Goal: Task Accomplishment & Management: Manage account settings

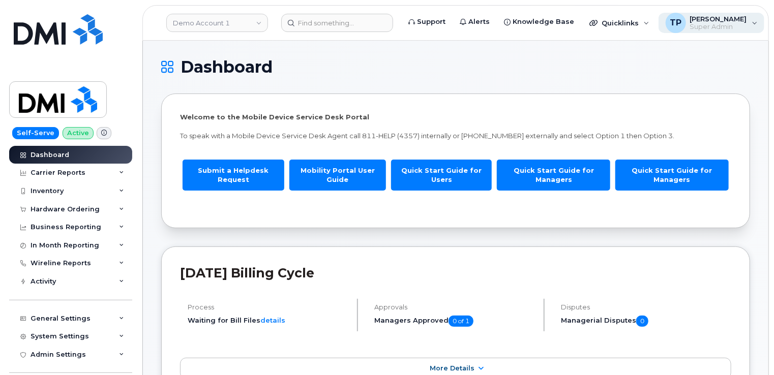
click at [737, 20] on div "TP Tyler Pollock Super Admin" at bounding box center [711, 23] width 106 height 20
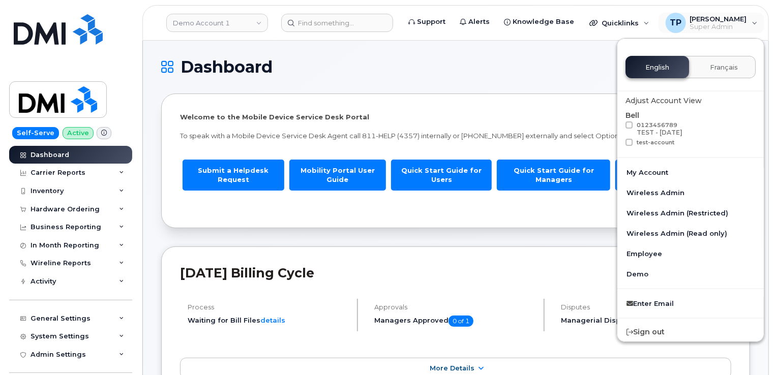
click at [571, 70] on h1 "Dashboard" at bounding box center [453, 67] width 584 height 16
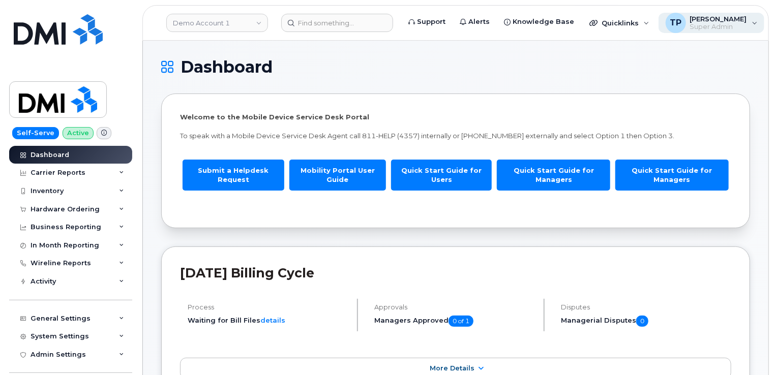
click at [741, 19] on div "TP Tyler Pollock Super Admin" at bounding box center [711, 23] width 106 height 20
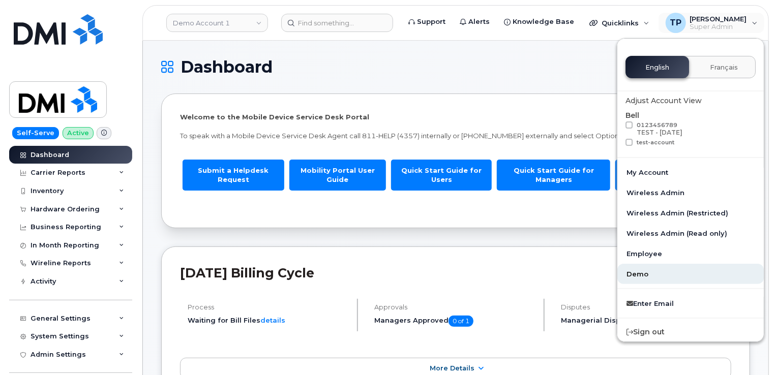
scroll to position [8, 0]
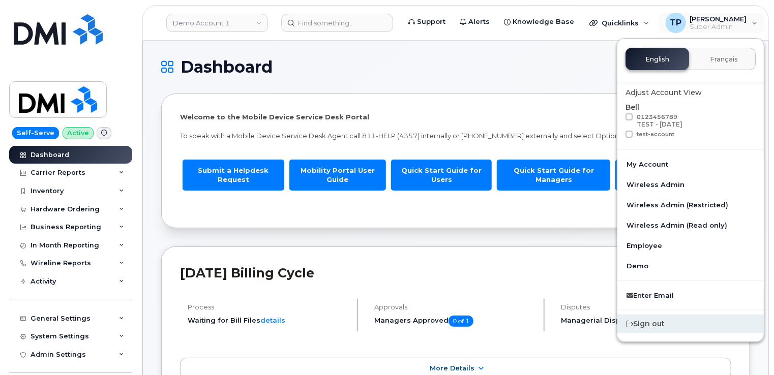
click at [655, 327] on div "Sign out" at bounding box center [690, 324] width 146 height 19
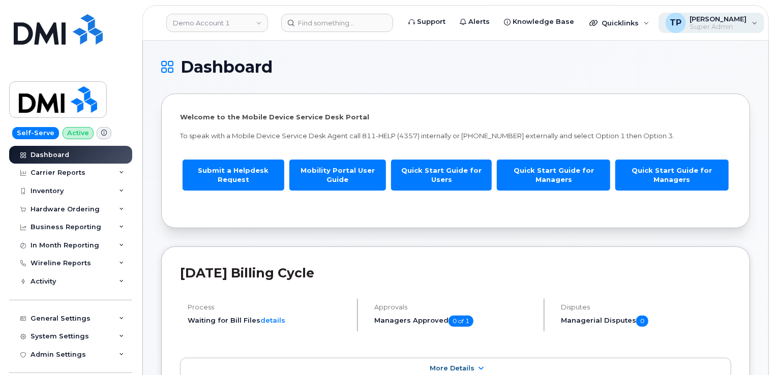
click at [719, 22] on span "[PERSON_NAME]" at bounding box center [718, 19] width 57 height 8
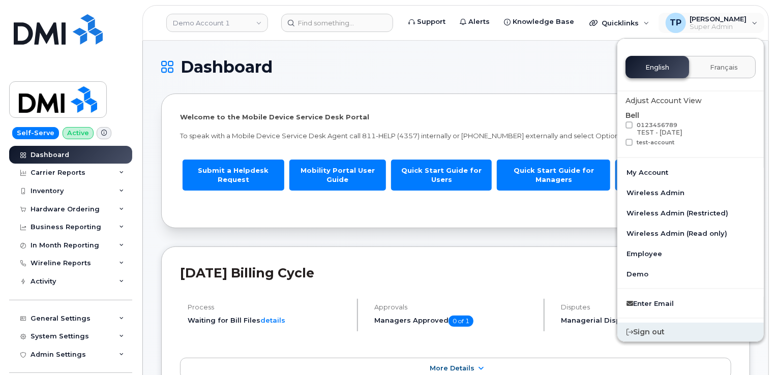
click at [665, 332] on div "Sign out" at bounding box center [690, 332] width 146 height 19
